Goal: Find specific page/section: Find specific page/section

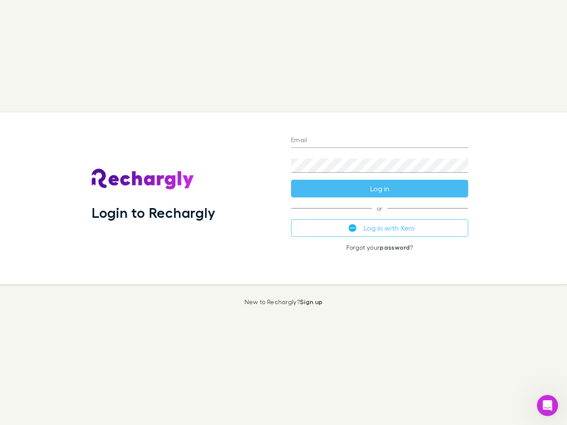
click at [284, 213] on div "Login to Rechargly" at bounding box center [184, 199] width 199 height 172
click at [380, 141] on input "Email" at bounding box center [379, 141] width 177 height 14
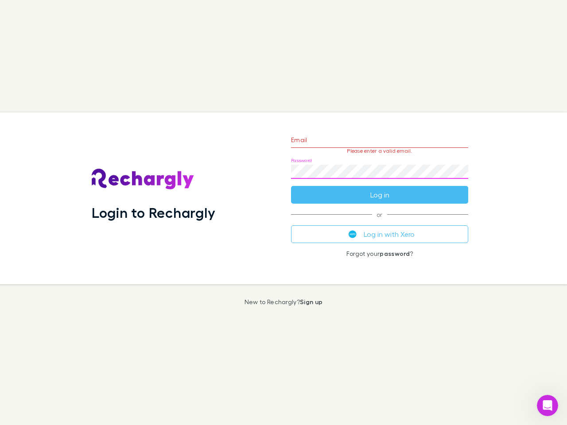
click at [380, 189] on form "Email Please enter a valid email. Password Log in" at bounding box center [379, 165] width 177 height 77
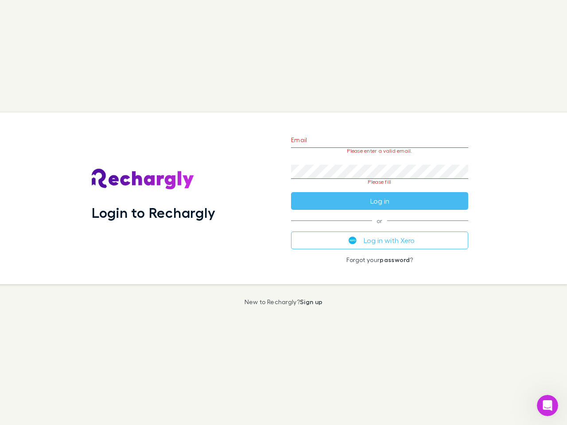
click at [380, 228] on div "Email Please enter a valid email. Password Please fill Log in or Log in with Xe…" at bounding box center [379, 199] width 191 height 172
click at [548, 406] on icon "Open Intercom Messenger" at bounding box center [547, 406] width 15 height 15
